Goal: Information Seeking & Learning: Learn about a topic

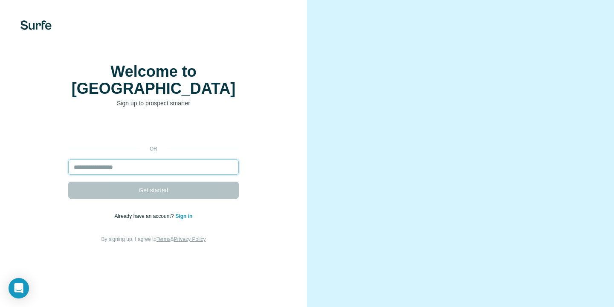
click at [116, 169] on input "email" at bounding box center [153, 167] width 171 height 15
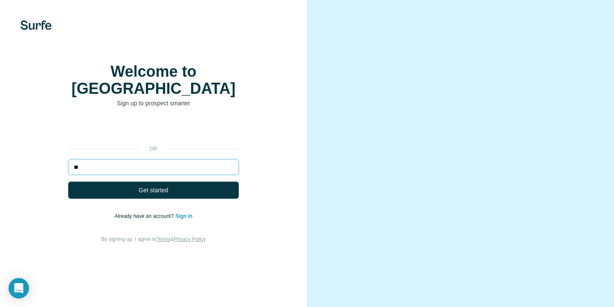
type input "*"
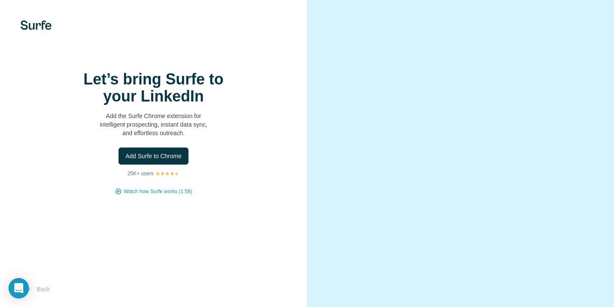
click at [36, 29] on img at bounding box center [35, 24] width 31 height 9
click at [39, 293] on button "Back" at bounding box center [37, 289] width 35 height 15
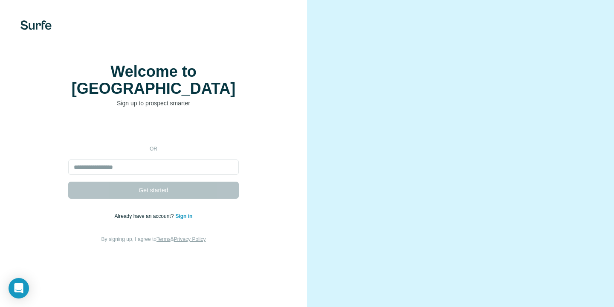
click at [182, 219] on link "Sign in" at bounding box center [183, 216] width 17 height 6
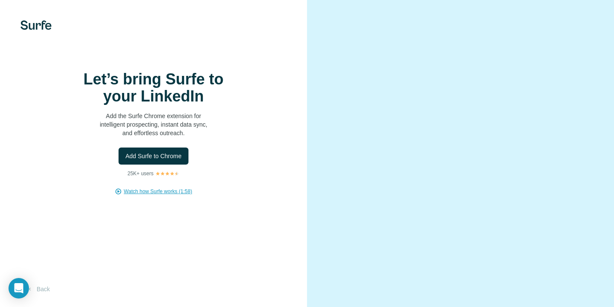
click at [150, 195] on span "Watch how Surfe works (1:58)" at bounding box center [158, 192] width 68 height 8
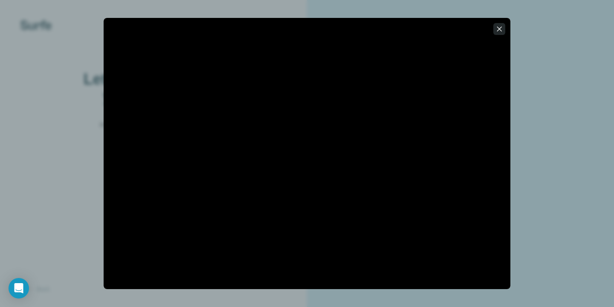
click at [500, 26] on icon "button" at bounding box center [499, 29] width 9 height 9
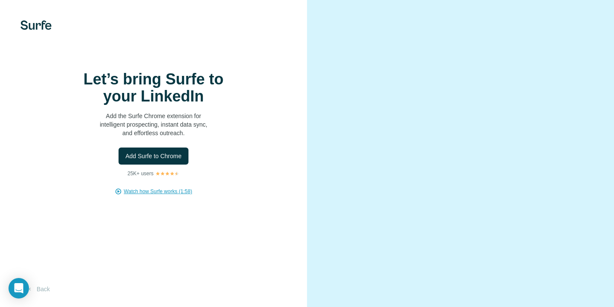
click at [38, 26] on img at bounding box center [35, 24] width 31 height 9
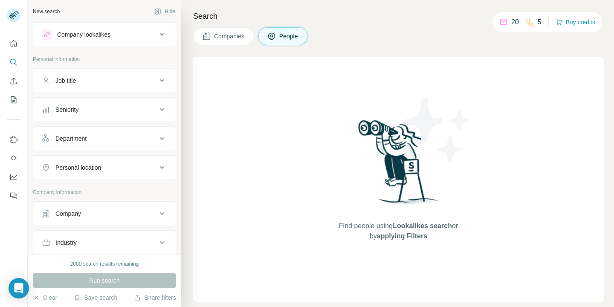
click at [229, 38] on span "Companies" at bounding box center [229, 36] width 31 height 9
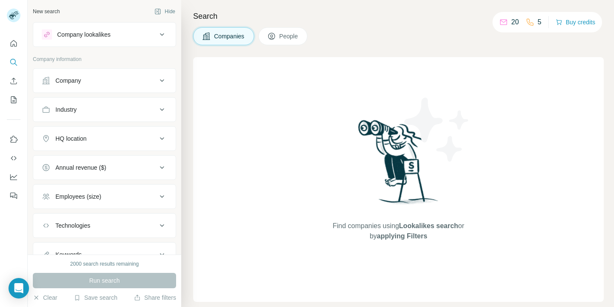
click at [90, 81] on div "Company" at bounding box center [99, 80] width 115 height 9
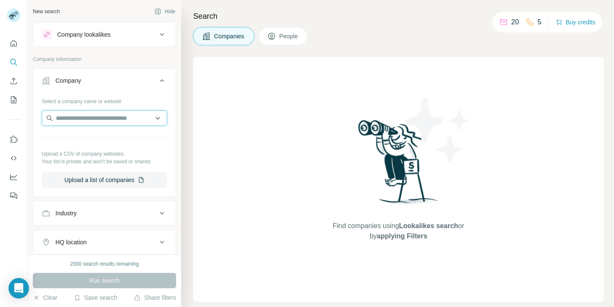
click at [80, 120] on input "text" at bounding box center [104, 117] width 125 height 15
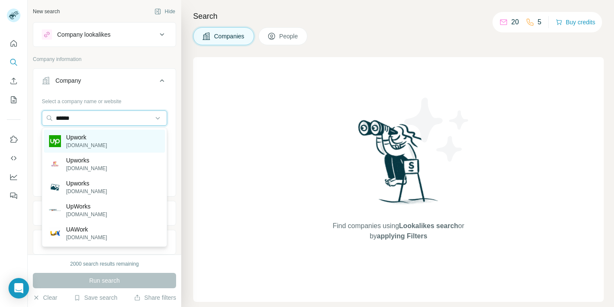
type input "******"
click at [72, 137] on p "Upwork" at bounding box center [86, 137] width 41 height 9
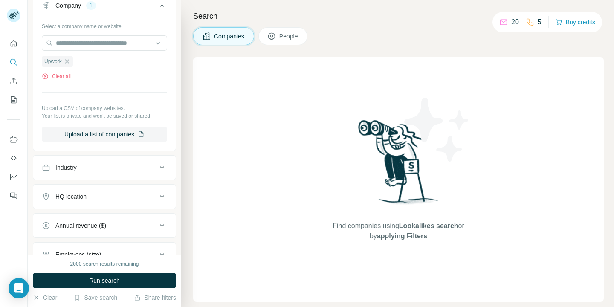
scroll to position [74, 0]
click at [273, 36] on icon at bounding box center [272, 37] width 4 height 5
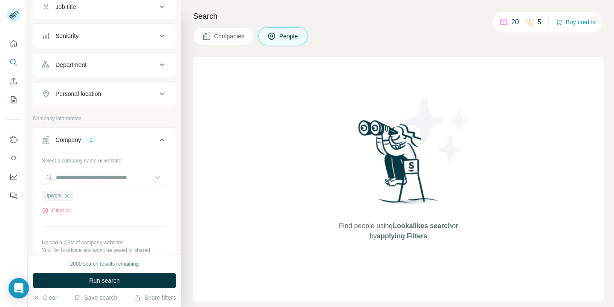
scroll to position [207, 0]
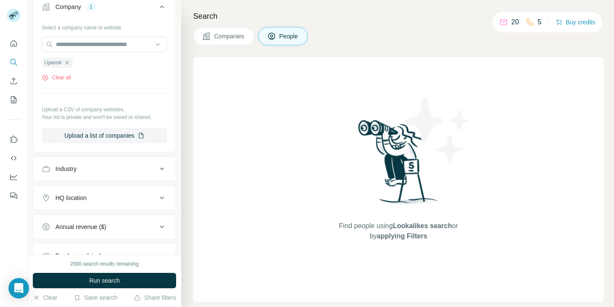
click at [215, 35] on span "Companies" at bounding box center [229, 36] width 31 height 9
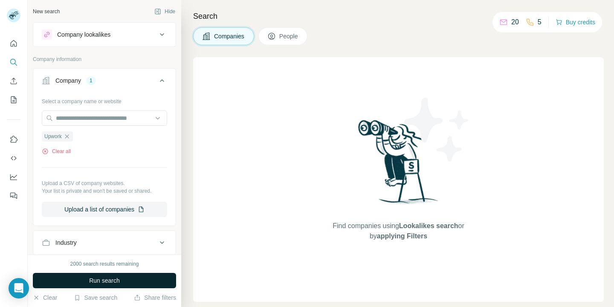
click at [97, 280] on span "Run search" at bounding box center [104, 280] width 31 height 9
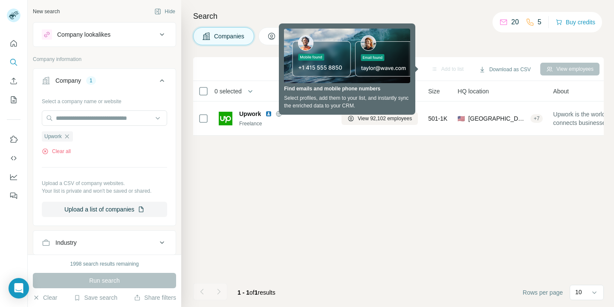
click at [527, 163] on div "Add to list Download as CSV View employees 0 selected Companies Employees Size …" at bounding box center [398, 182] width 411 height 250
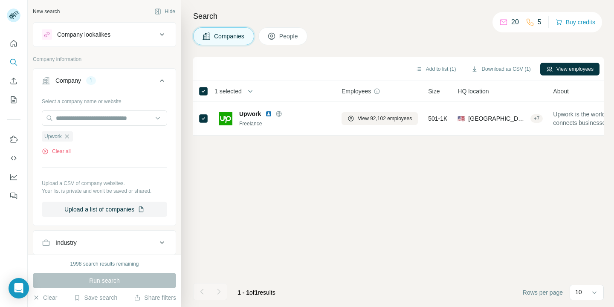
click at [486, 40] on div "Companies People" at bounding box center [398, 36] width 411 height 18
click at [564, 71] on button "View employees" at bounding box center [569, 69] width 59 height 13
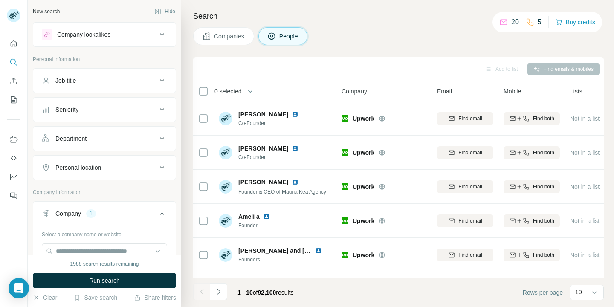
click at [459, 61] on div "Add to list Find emails & mobiles" at bounding box center [398, 68] width 402 height 15
click at [232, 92] on span "0 selected" at bounding box center [228, 91] width 27 height 9
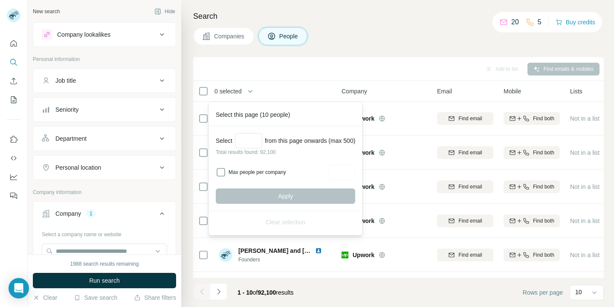
click at [306, 55] on div "Search Companies People Add to list Find emails & mobiles 0 selected People Com…" at bounding box center [397, 153] width 433 height 307
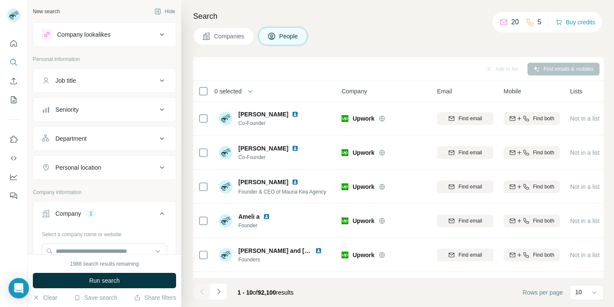
click at [88, 77] on div "Job title" at bounding box center [99, 80] width 115 height 9
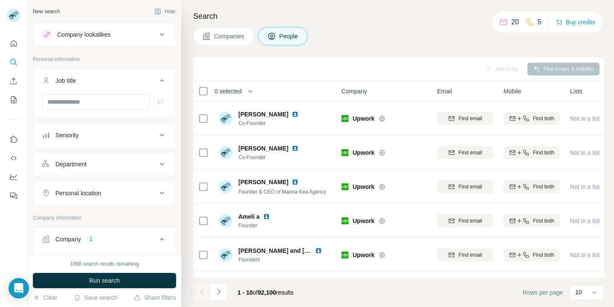
click at [159, 82] on icon at bounding box center [162, 80] width 10 height 10
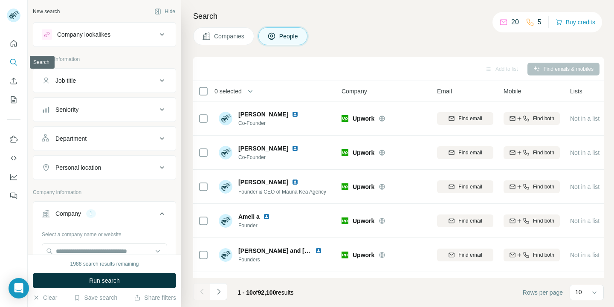
click at [14, 59] on icon "Search" at bounding box center [13, 62] width 9 height 9
click at [16, 58] on icon "Search" at bounding box center [13, 62] width 9 height 9
click at [93, 108] on div "Seniority" at bounding box center [99, 109] width 115 height 9
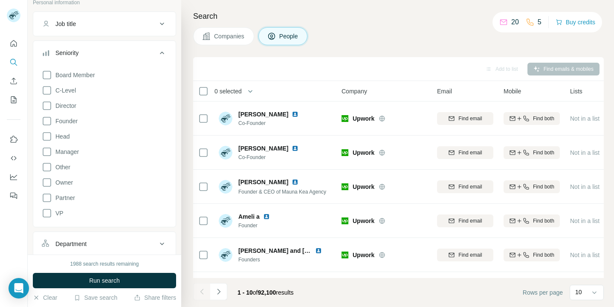
scroll to position [58, 0]
click at [161, 53] on icon at bounding box center [162, 51] width 10 height 10
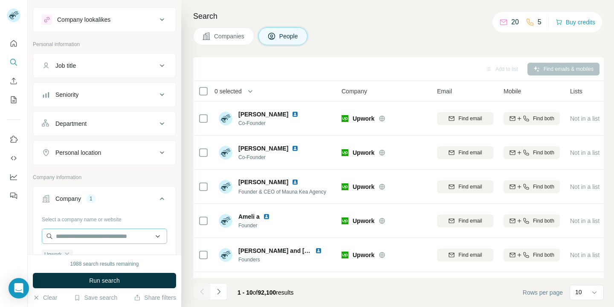
scroll to position [0, 0]
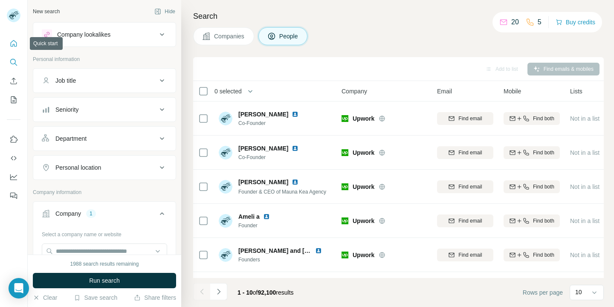
click at [16, 39] on icon "Quick start" at bounding box center [13, 43] width 9 height 9
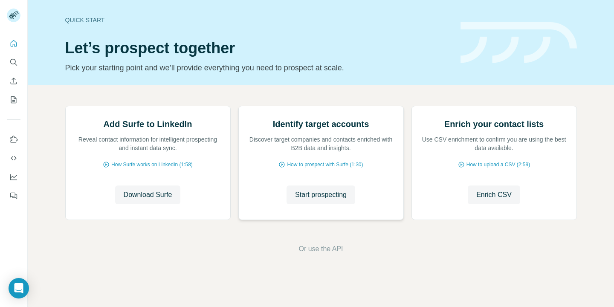
scroll to position [60, 0]
click at [15, 66] on icon "Search" at bounding box center [13, 62] width 9 height 9
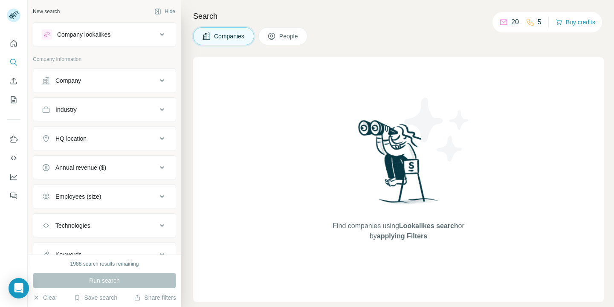
click at [287, 37] on span "People" at bounding box center [289, 36] width 20 height 9
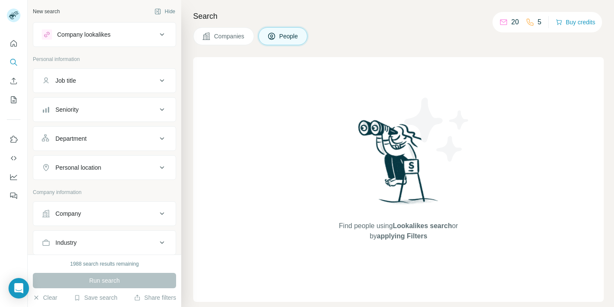
click at [278, 38] on button "People" at bounding box center [282, 36] width 49 height 18
click at [217, 36] on span "Companies" at bounding box center [229, 36] width 31 height 9
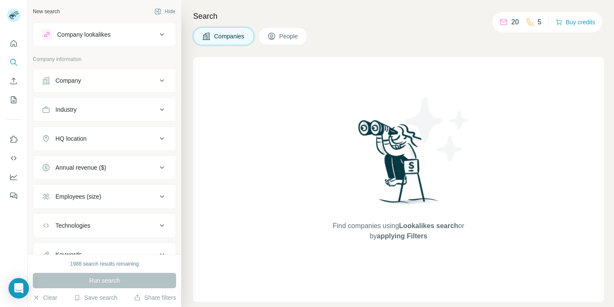
click at [284, 38] on span "People" at bounding box center [289, 36] width 20 height 9
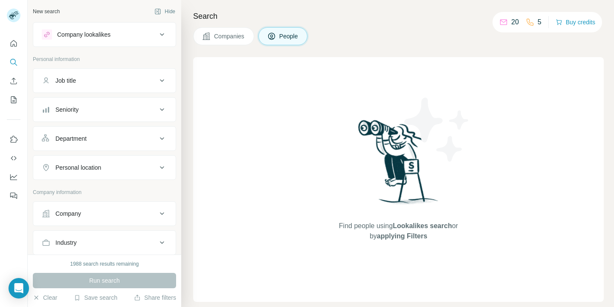
click at [157, 80] on icon at bounding box center [162, 80] width 10 height 10
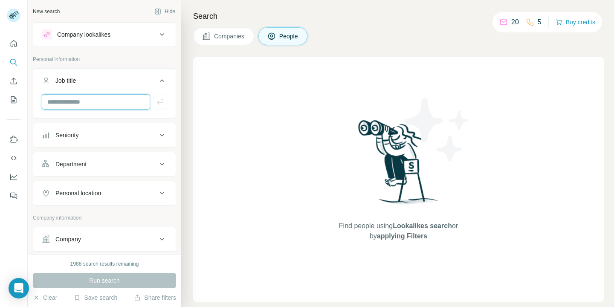
click at [110, 108] on input "text" at bounding box center [96, 101] width 108 height 15
click at [100, 134] on div "Seniority" at bounding box center [99, 135] width 115 height 9
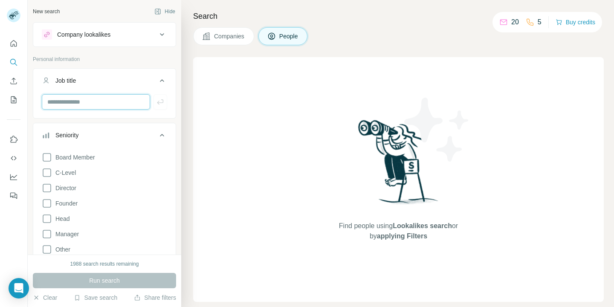
click at [101, 99] on input "text" at bounding box center [96, 101] width 108 height 15
click at [161, 77] on icon at bounding box center [162, 80] width 10 height 10
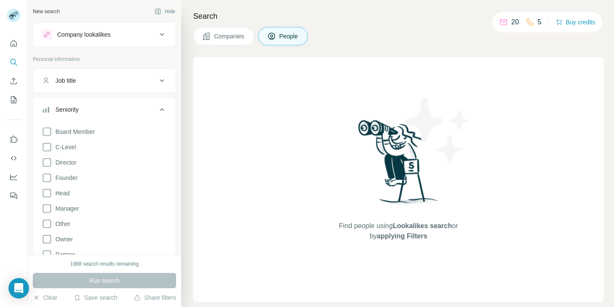
click at [163, 102] on button "Seniority" at bounding box center [104, 111] width 142 height 24
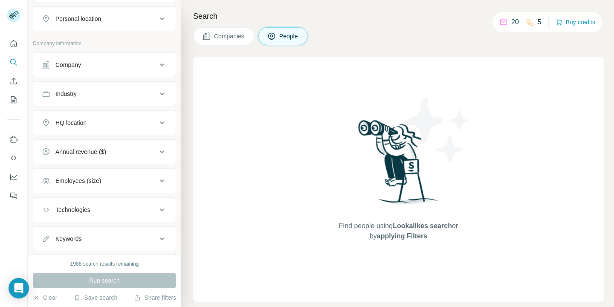
scroll to position [169, 0]
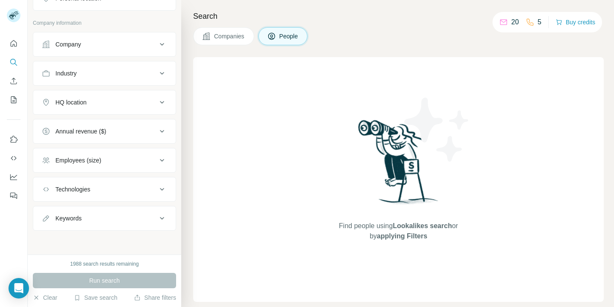
click at [240, 39] on span "Companies" at bounding box center [229, 36] width 31 height 9
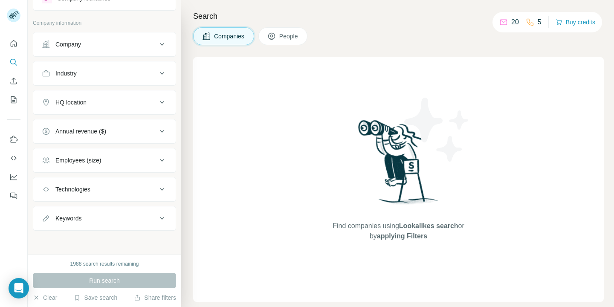
click at [282, 37] on span "People" at bounding box center [289, 36] width 20 height 9
